Goal: Information Seeking & Learning: Learn about a topic

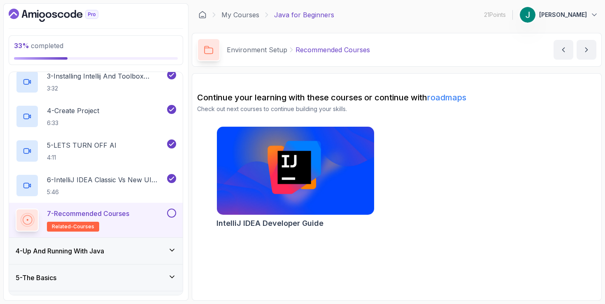
scroll to position [205, 0]
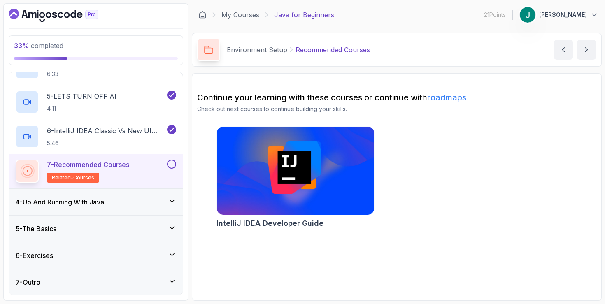
click at [121, 198] on div "4 - Up And Running With Java" at bounding box center [96, 202] width 160 height 10
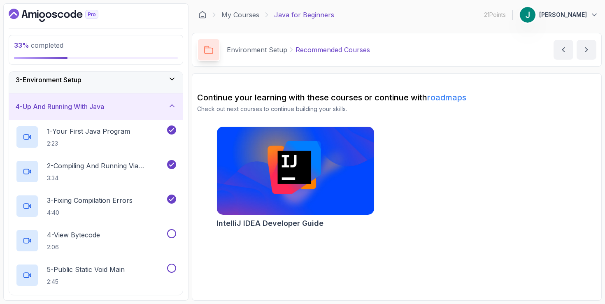
scroll to position [65, 0]
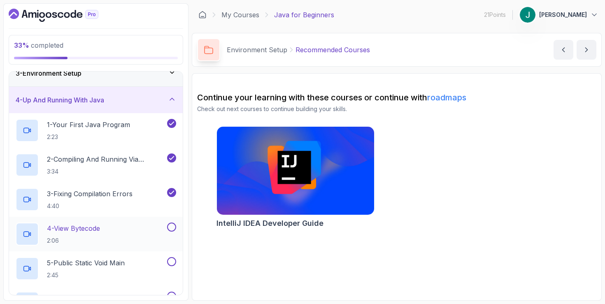
click at [119, 221] on div "4 - View Bytecode 2:06" at bounding box center [96, 234] width 174 height 35
click at [152, 230] on div "4 - View Bytecode 2:06" at bounding box center [91, 234] width 150 height 23
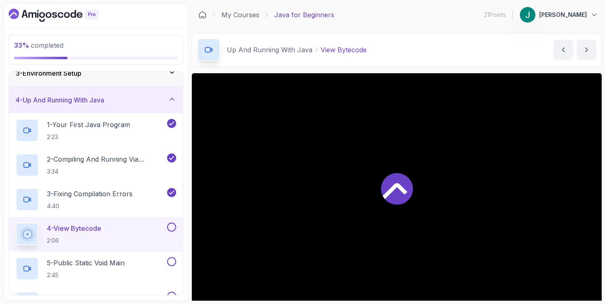
click at [384, 171] on div at bounding box center [397, 188] width 410 height 230
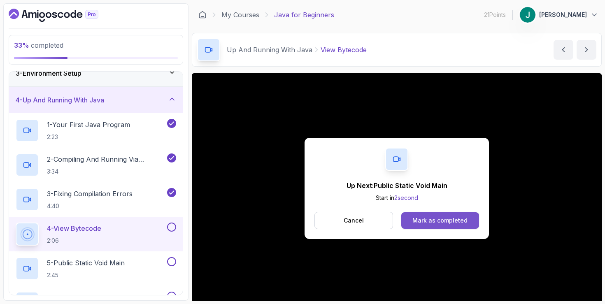
click at [454, 217] on div "Mark as completed" at bounding box center [439, 220] width 55 height 8
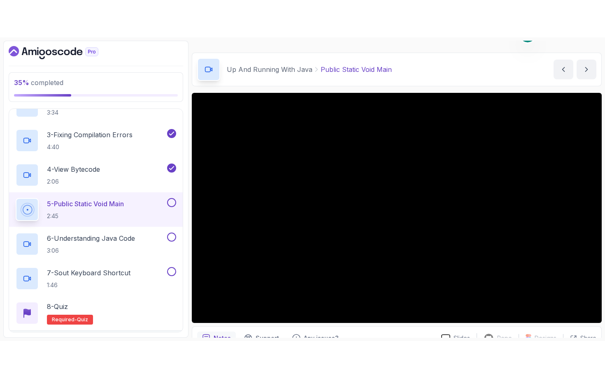
scroll to position [19, 0]
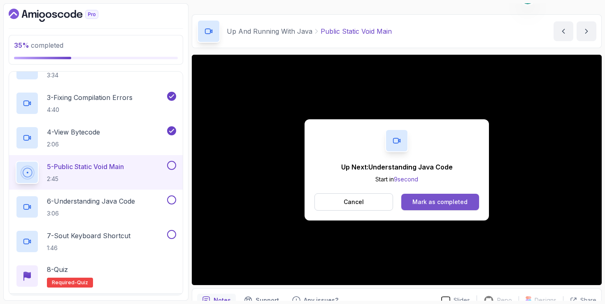
click at [425, 197] on button "Mark as completed" at bounding box center [440, 202] width 78 height 16
